Goal: Task Accomplishment & Management: Use online tool/utility

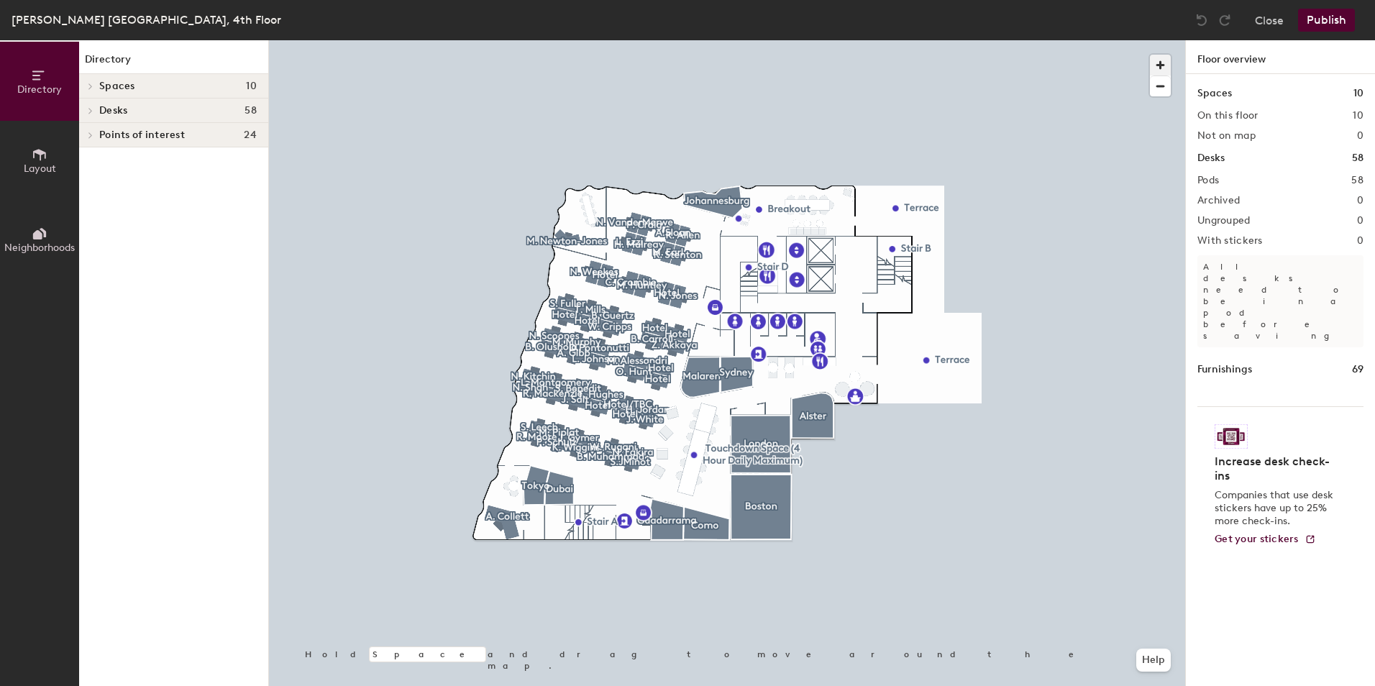
click at [1161, 66] on span "button" at bounding box center [1160, 65] width 21 height 21
click at [1161, 65] on span "button" at bounding box center [1160, 65] width 21 height 21
click at [1161, 66] on span "button" at bounding box center [1160, 65] width 21 height 21
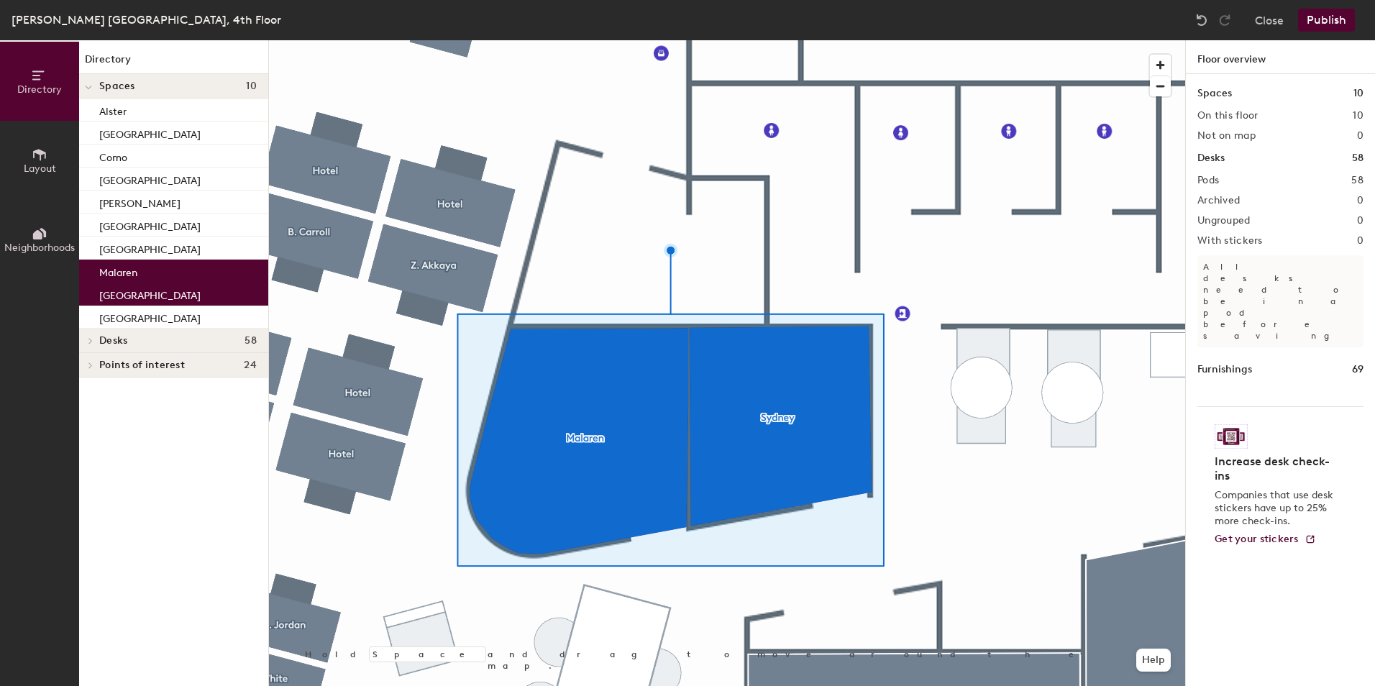
drag, startPoint x: 1247, startPoint y: 550, endPoint x: 1187, endPoint y: 593, distance: 73.8
click at [1247, 549] on div "Spaces 10 On this floor 10 Not on map 0 Desks 58 Pods 58 Archived 0 Ungrouped 0…" at bounding box center [1280, 397] width 189 height 646
click at [1159, 85] on span "button" at bounding box center [1160, 86] width 21 height 20
click at [1159, 86] on span "button" at bounding box center [1160, 86] width 21 height 20
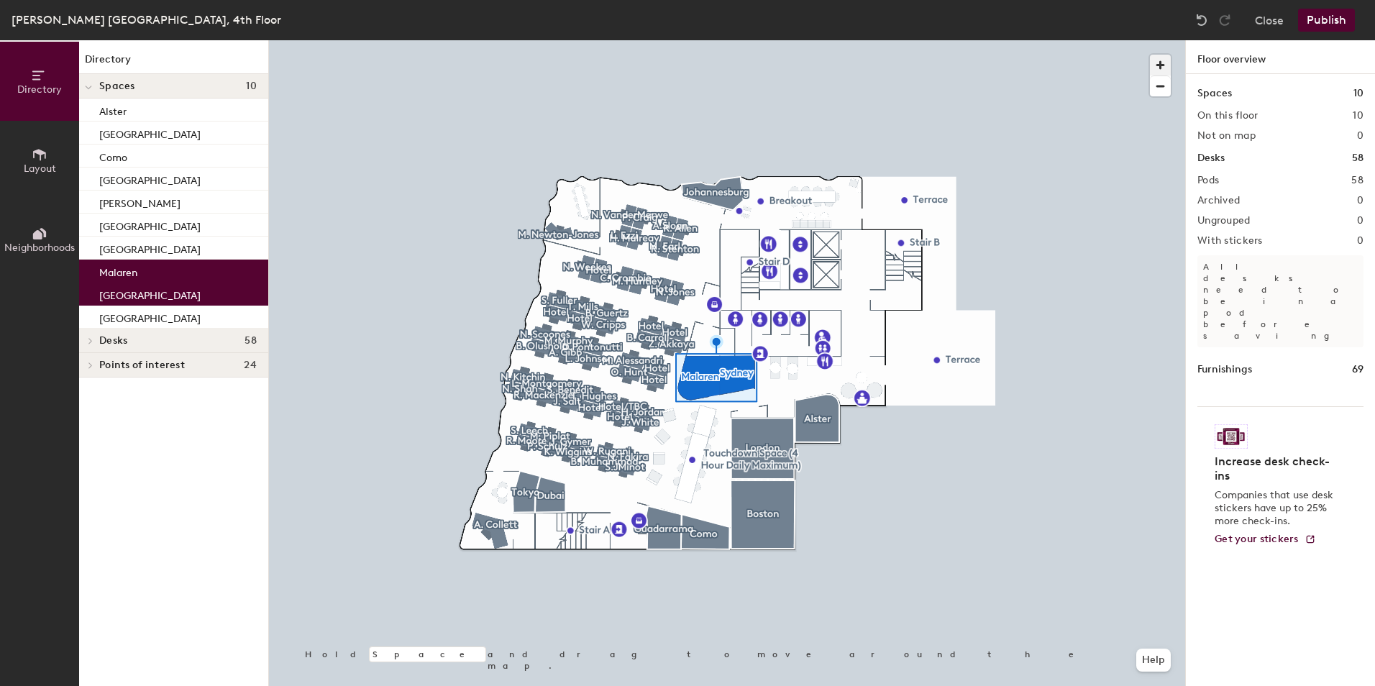
click at [1159, 65] on span "button" at bounding box center [1160, 65] width 21 height 21
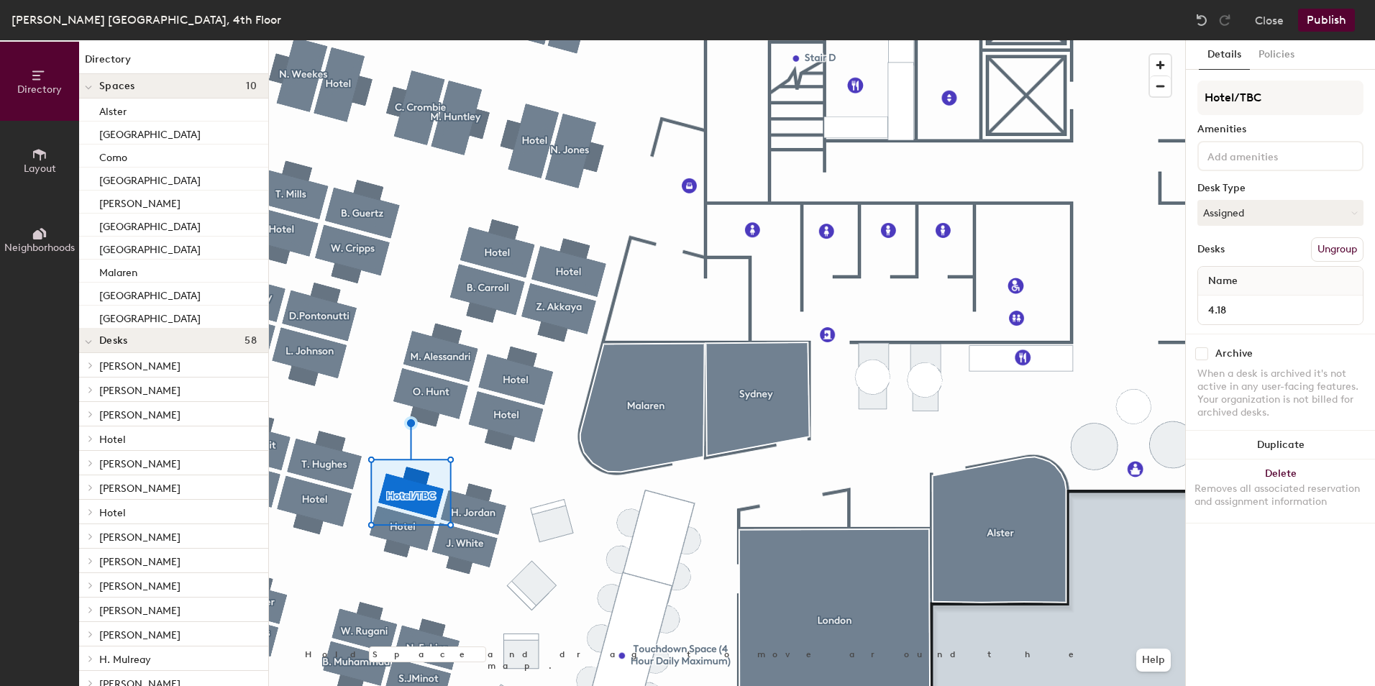
click at [1203, 354] on input "checkbox" at bounding box center [1201, 353] width 13 height 13
checkbox input "true"
click at [1316, 19] on button "Publish" at bounding box center [1326, 20] width 57 height 23
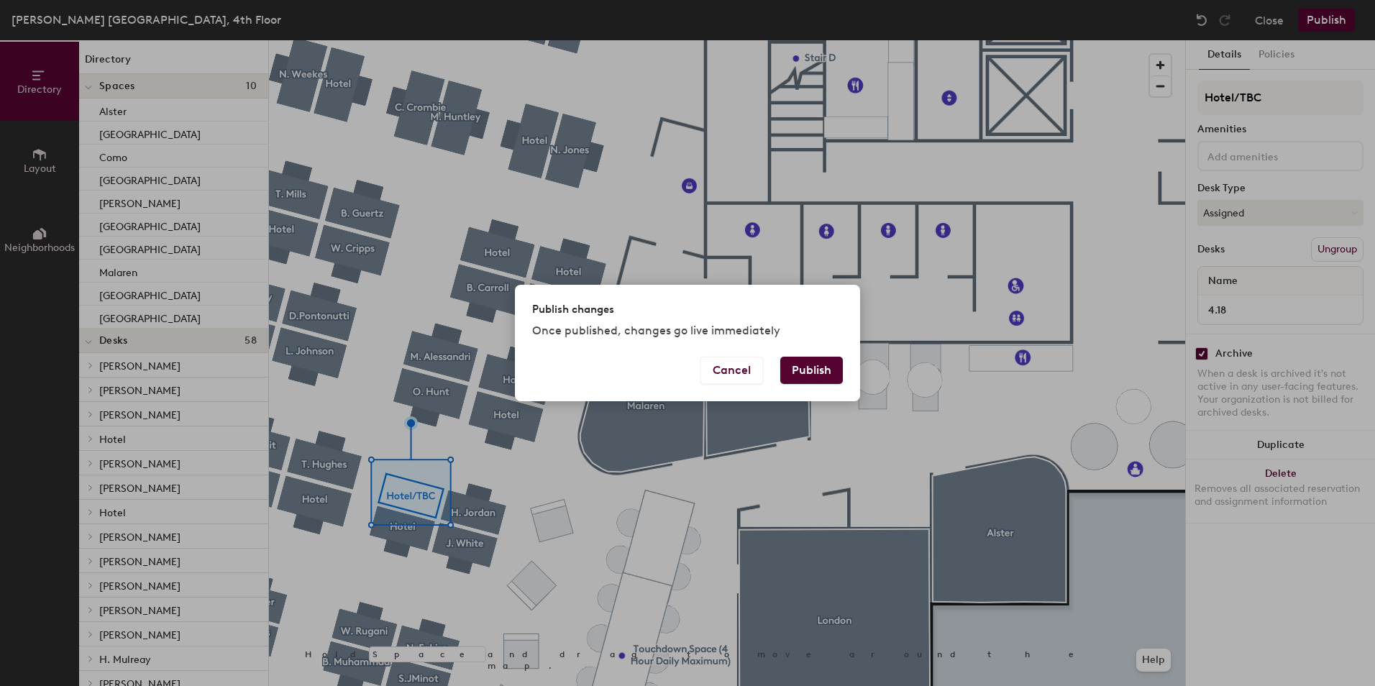
click at [816, 361] on button "Publish" at bounding box center [811, 370] width 63 height 27
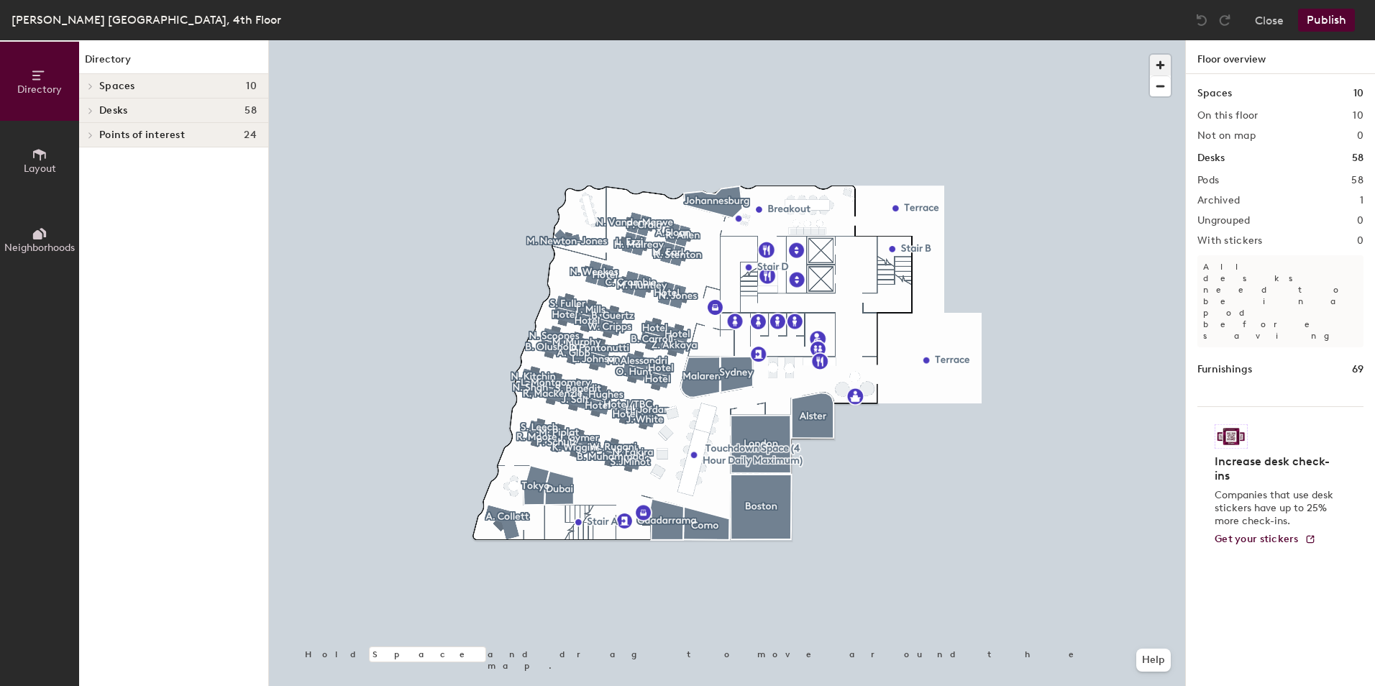
click at [1164, 63] on span "button" at bounding box center [1160, 65] width 21 height 21
click at [1164, 65] on span "button" at bounding box center [1160, 65] width 21 height 21
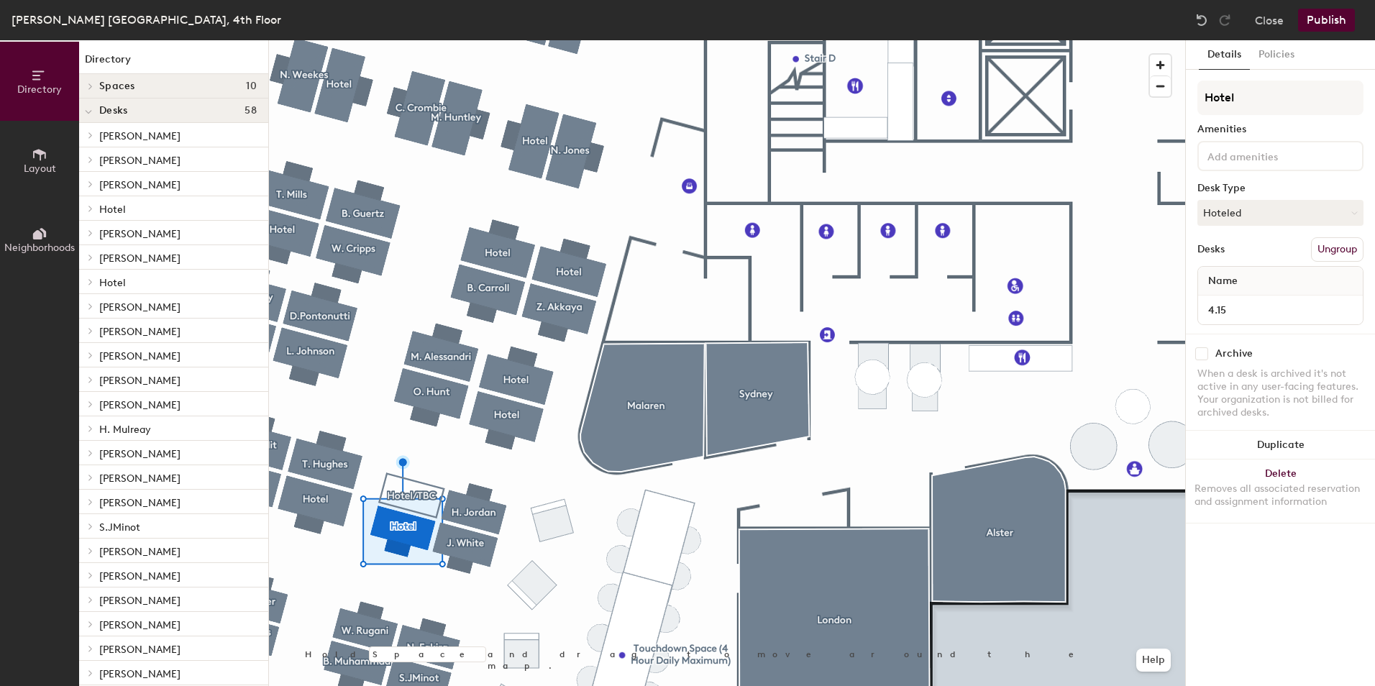
click at [1199, 354] on input "checkbox" at bounding box center [1201, 353] width 13 height 13
checkbox input "true"
click at [1332, 24] on button "Publish" at bounding box center [1326, 20] width 57 height 23
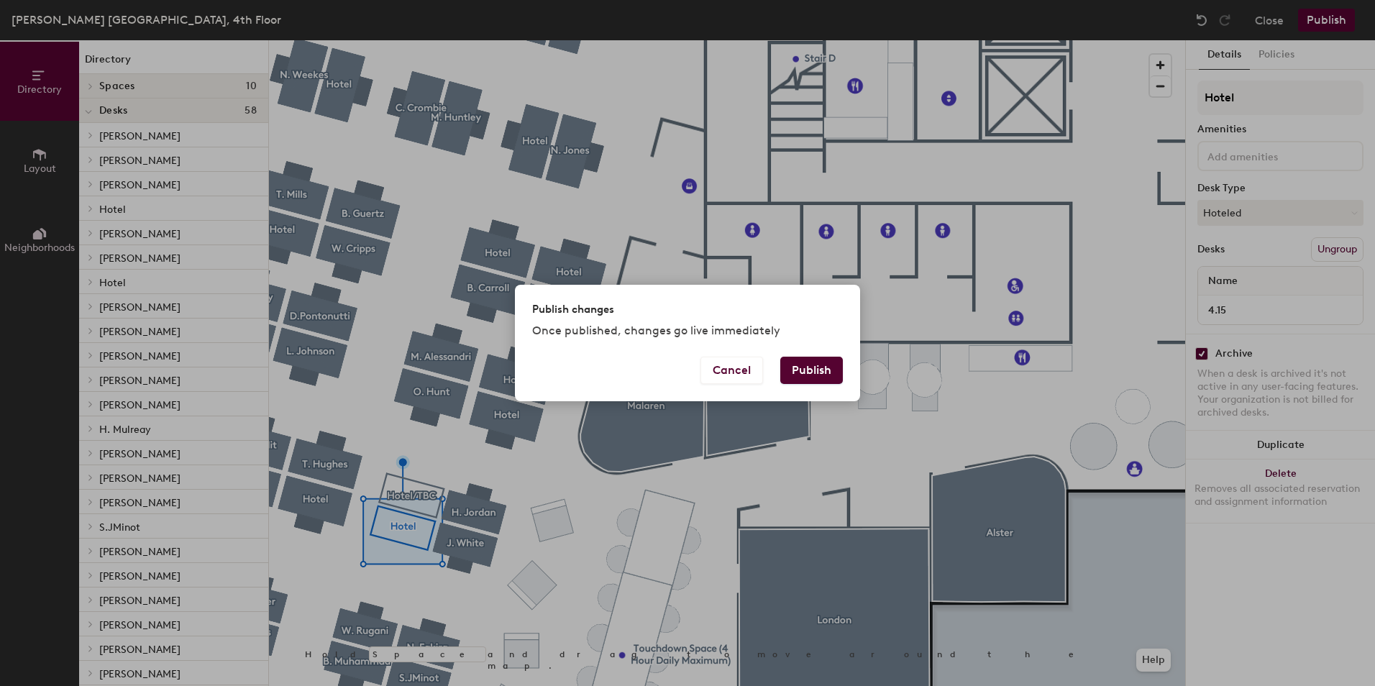
click at [826, 373] on button "Publish" at bounding box center [811, 370] width 63 height 27
